Goal: Task Accomplishment & Management: Manage account settings

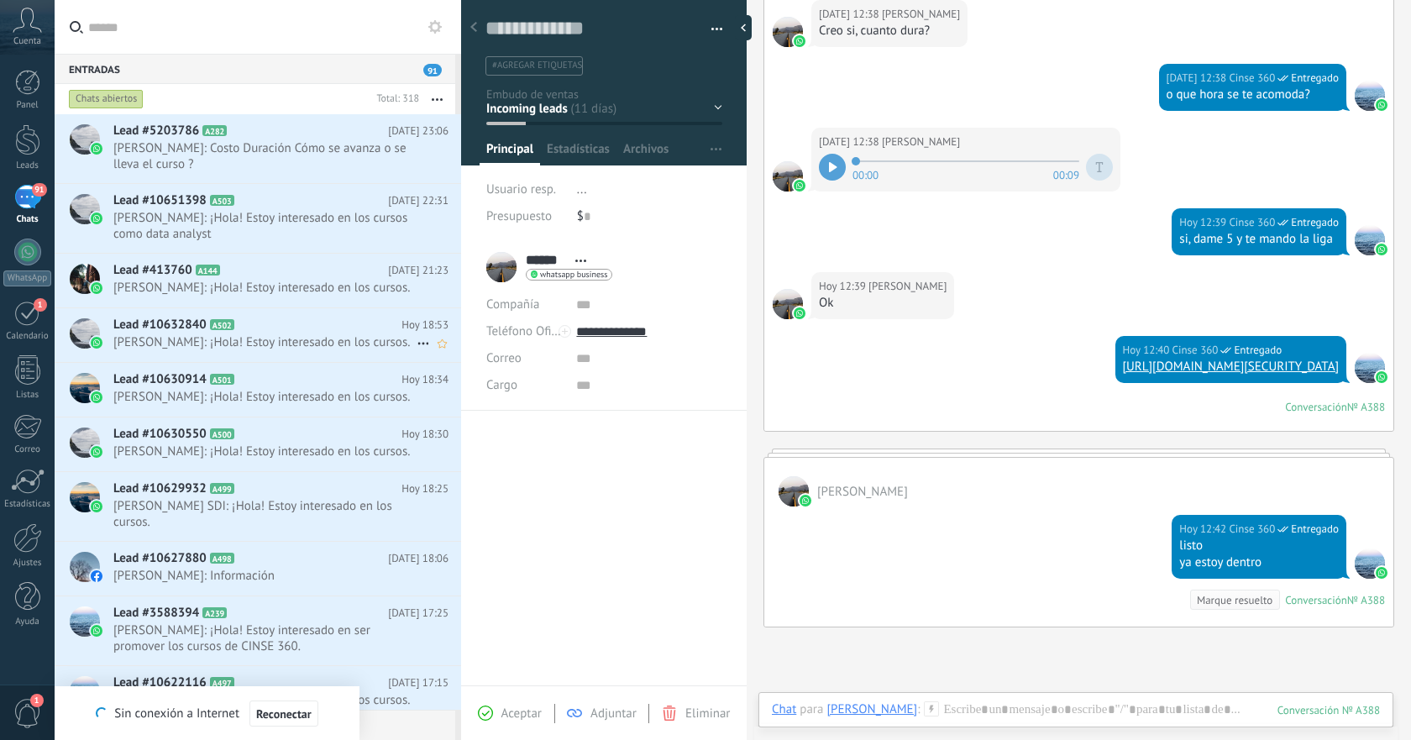
scroll to position [25, 0]
click at [292, 713] on span "Reconectar" at bounding box center [283, 714] width 55 height 12
